Goal: Task Accomplishment & Management: Manage account settings

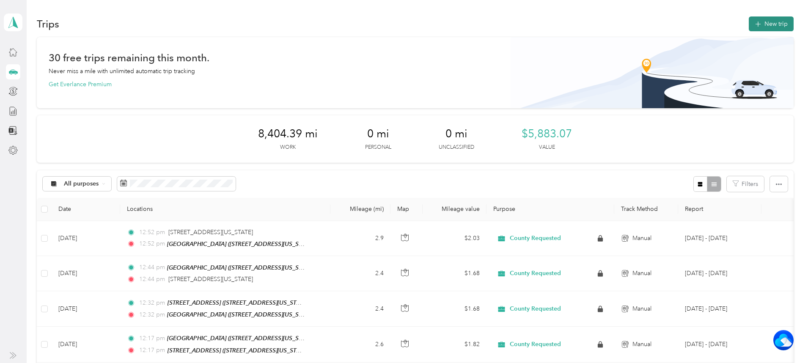
click at [748, 24] on button "New trip" at bounding box center [770, 23] width 45 height 15
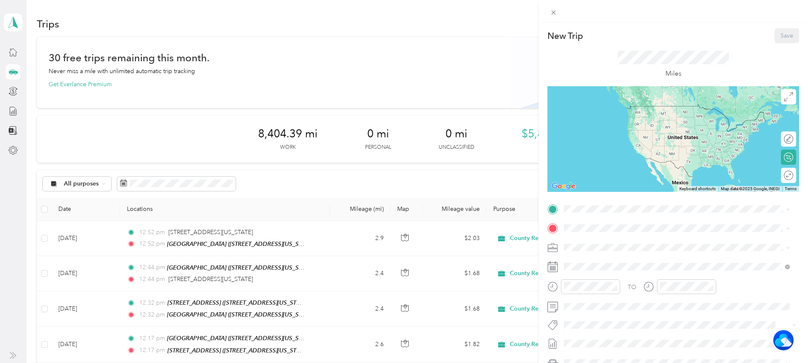
click at [14, 22] on div "New Trip Save This trip cannot be edited because it is either under review, app…" at bounding box center [404, 181] width 808 height 363
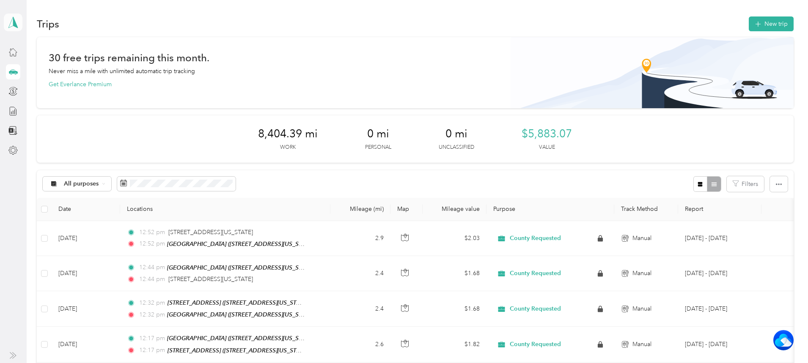
click at [12, 19] on icon at bounding box center [13, 22] width 9 height 11
click at [35, 71] on div "Log out" at bounding box center [93, 64] width 166 height 15
